Goal: Task Accomplishment & Management: Complete application form

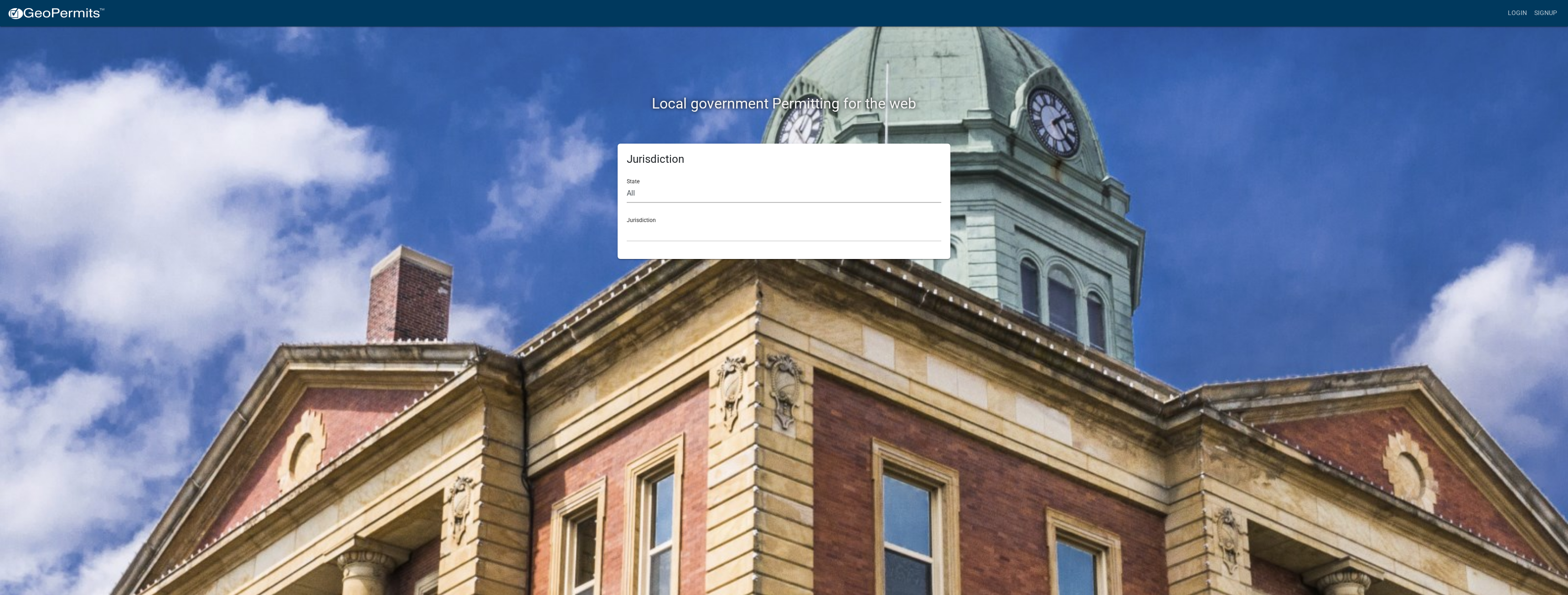
click at [648, 200] on select "All [US_STATE] [US_STATE] [US_STATE] [US_STATE] [US_STATE] [US_STATE] [US_STATE…" at bounding box center [784, 194] width 315 height 19
select select "[US_STATE]"
click at [627, 184] on select "All [US_STATE] [US_STATE] [US_STATE] [US_STATE] [US_STATE] [US_STATE] [US_STATE…" at bounding box center [784, 194] width 315 height 19
click at [671, 223] on select "City of [GEOGRAPHIC_DATA], [US_STATE] City of [GEOGRAPHIC_DATA], [US_STATE] Cit…" at bounding box center [784, 232] width 315 height 19
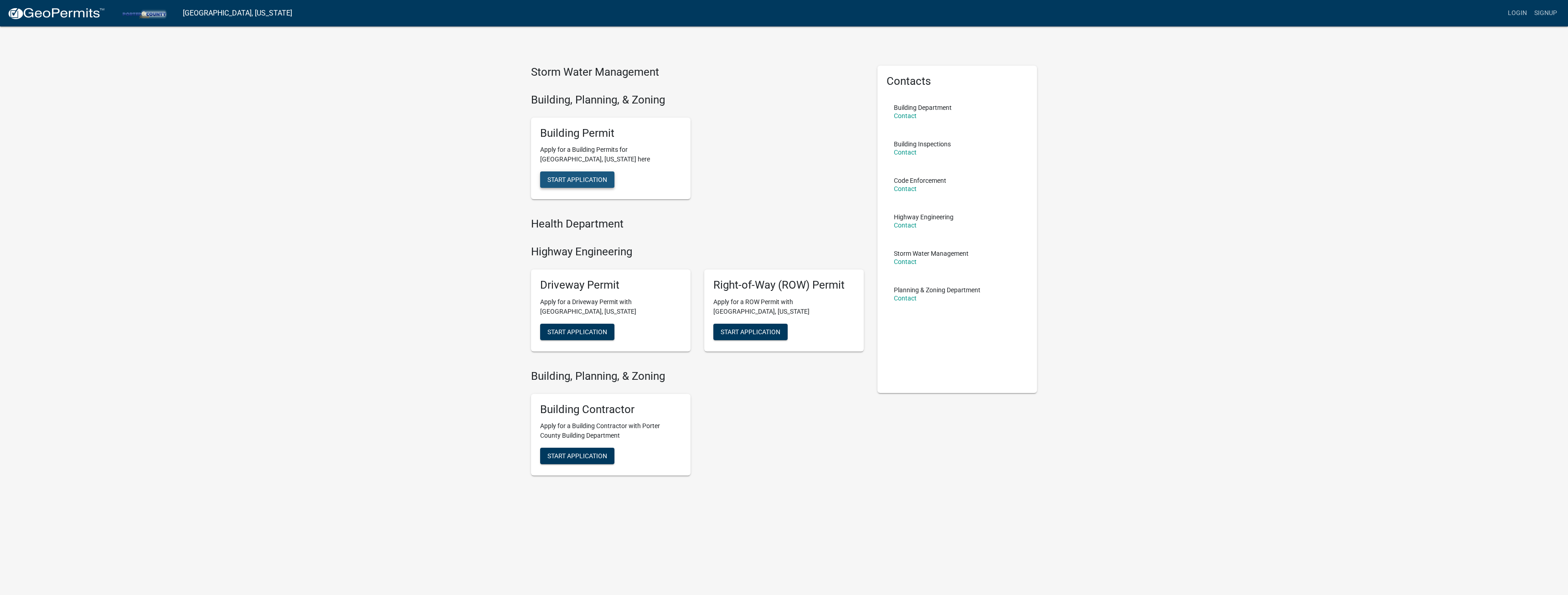
click at [589, 180] on span "Start Application" at bounding box center [577, 180] width 60 height 8
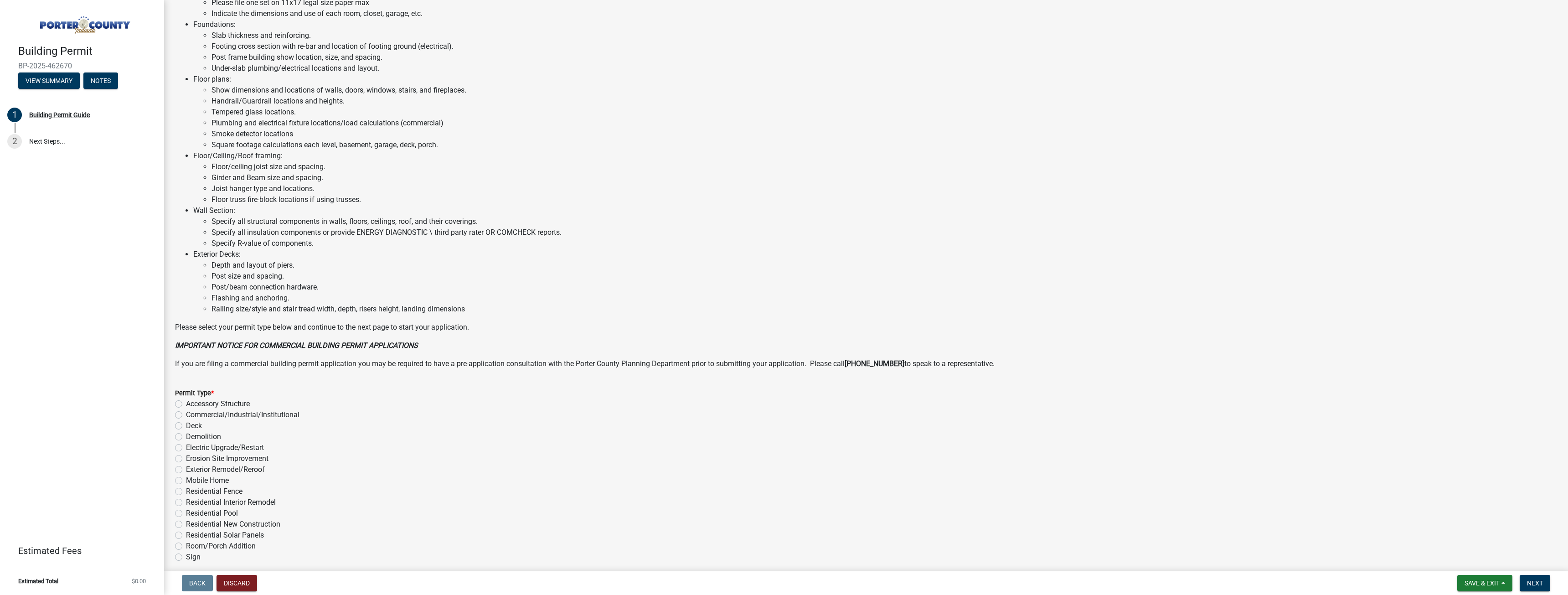
scroll to position [403, 0]
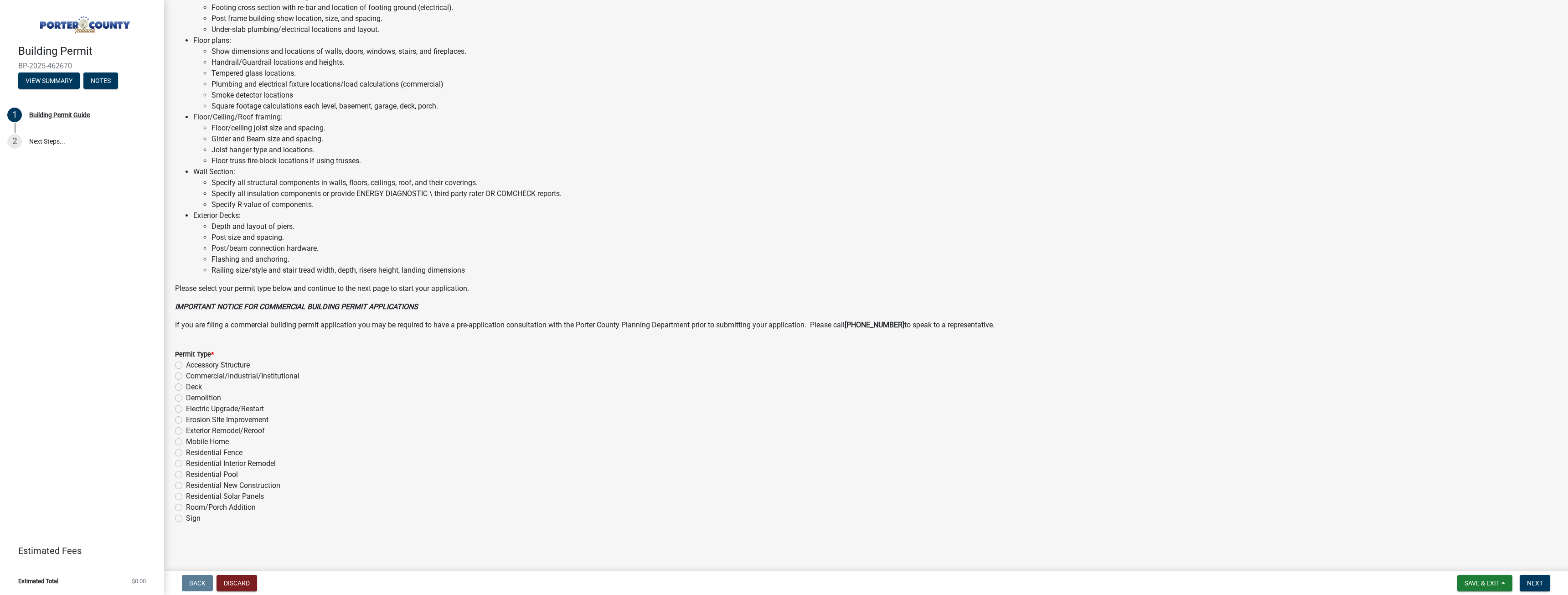
click at [178, 523] on div "Sign" at bounding box center [866, 518] width 1382 height 11
click at [186, 521] on label "Sign" at bounding box center [194, 518] width 15 height 11
click at [186, 519] on input "Sign" at bounding box center [189, 515] width 6 height 6
radio input "true"
click at [245, 582] on button "Discard" at bounding box center [236, 582] width 40 height 16
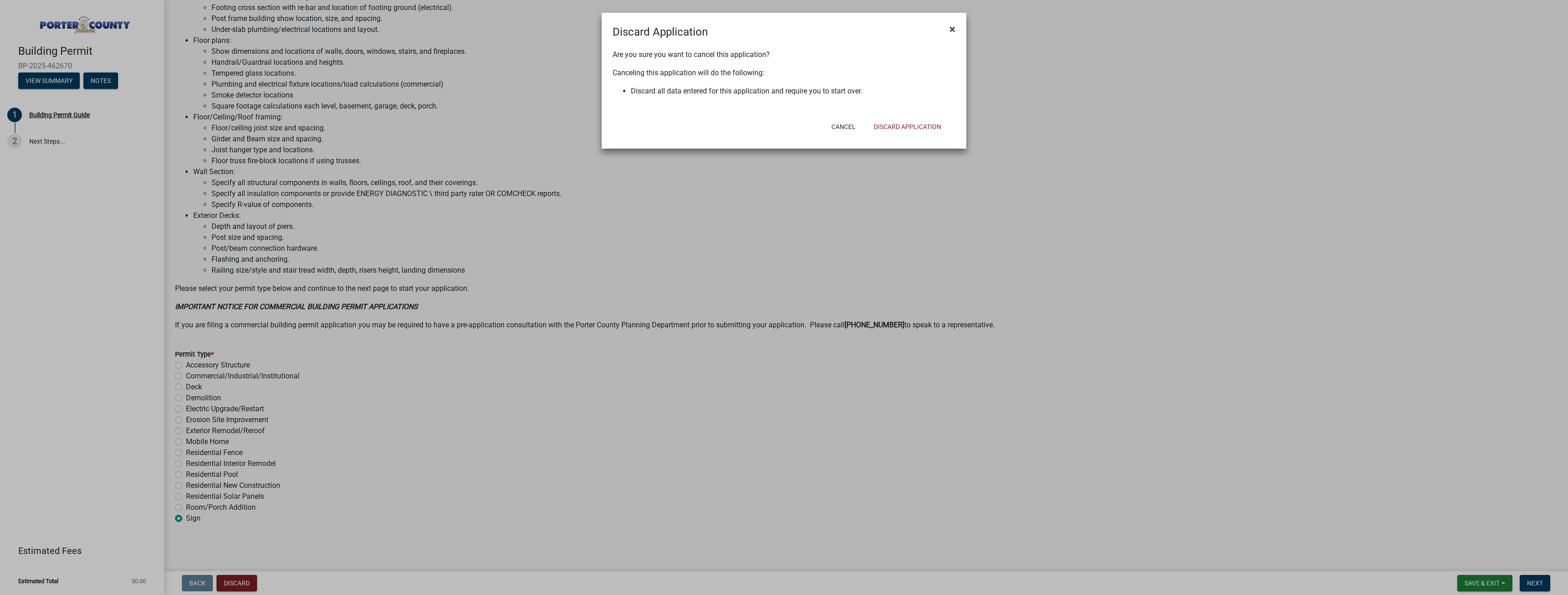
click at [949, 33] on span "×" at bounding box center [952, 29] width 6 height 13
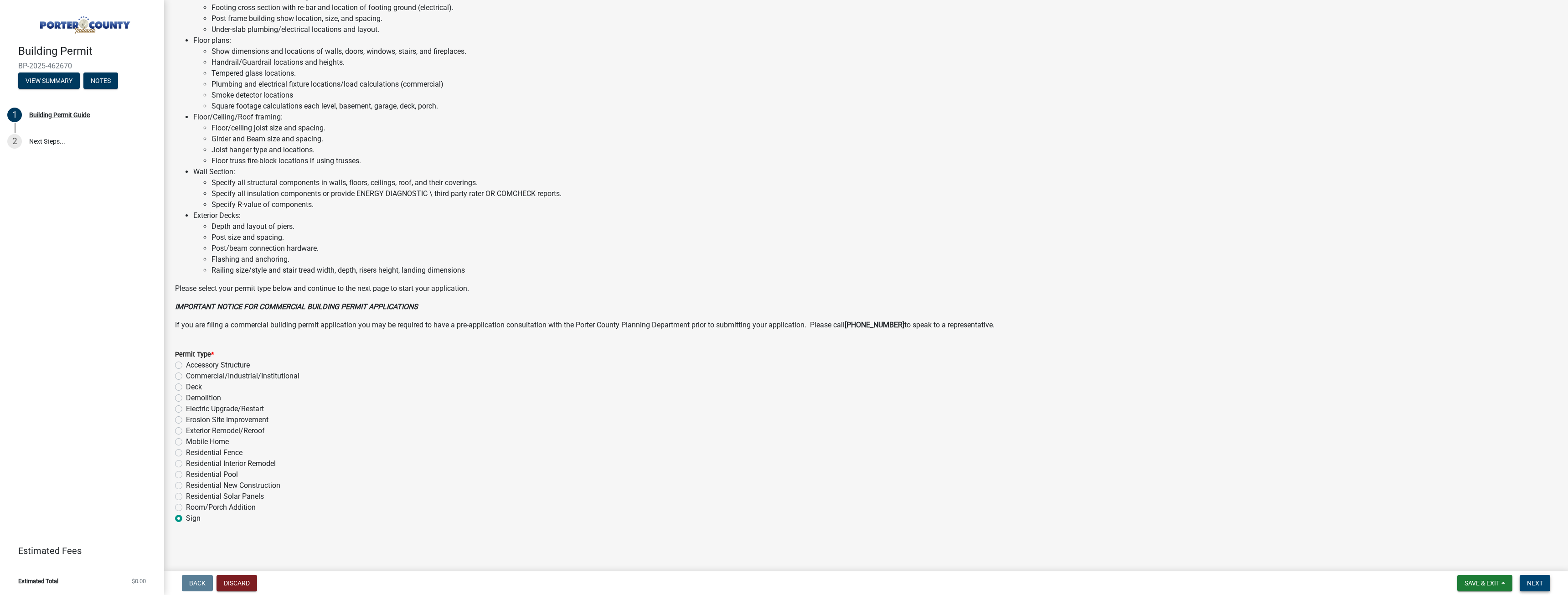
click at [1535, 588] on button "Next" at bounding box center [1535, 582] width 30 height 16
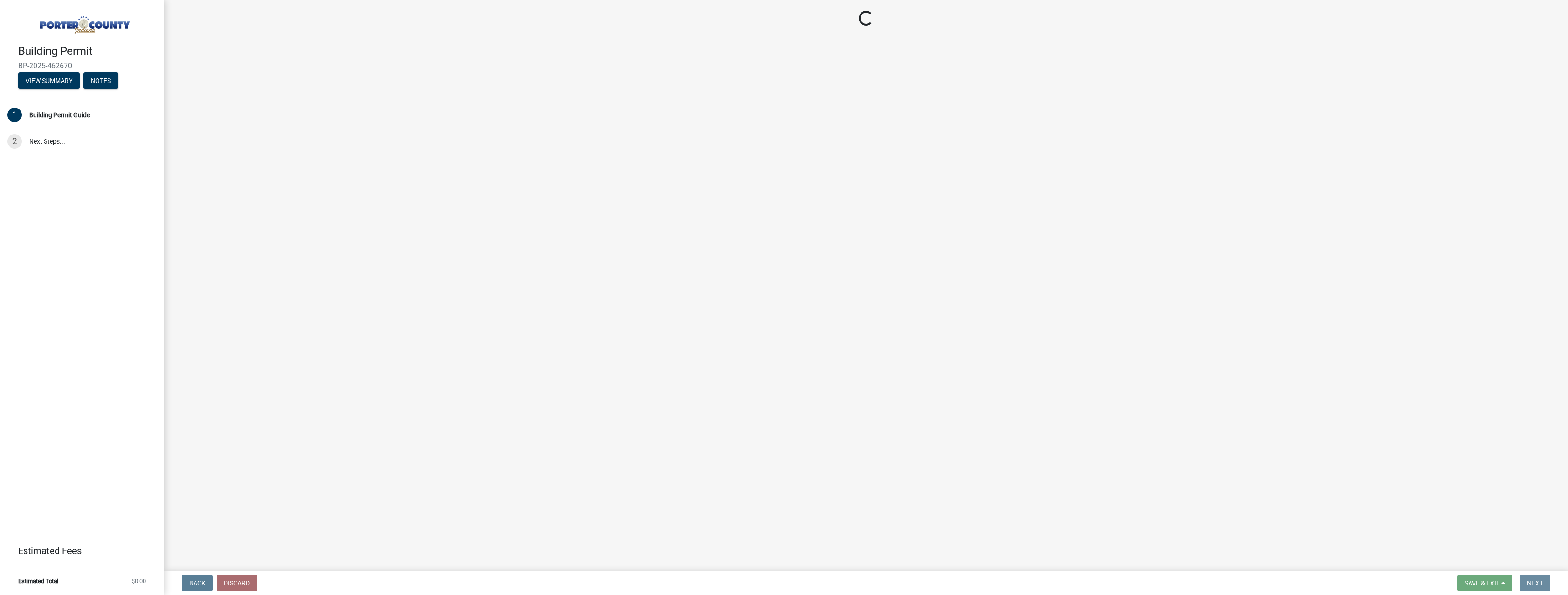
scroll to position [0, 0]
